Goal: Transaction & Acquisition: Purchase product/service

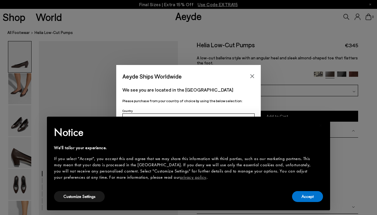
scroll to position [25, 0]
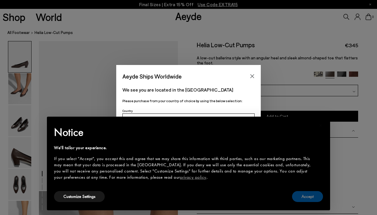
click at [317, 197] on button "Accept" at bounding box center [307, 196] width 31 height 11
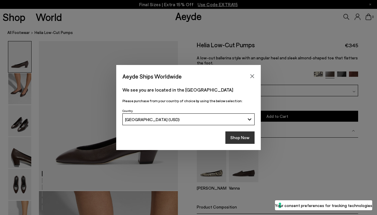
click at [239, 138] on button "Shop Now" at bounding box center [239, 137] width 29 height 12
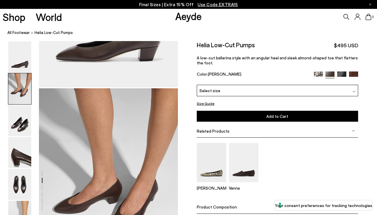
scroll to position [158, 0]
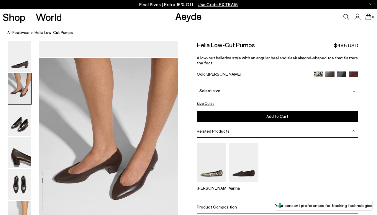
click at [317, 74] on img at bounding box center [318, 75] width 9 height 9
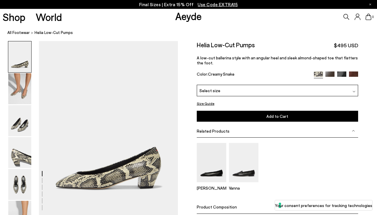
click at [352, 73] on img at bounding box center [353, 75] width 9 height 9
